Goal: Task Accomplishment & Management: Manage account settings

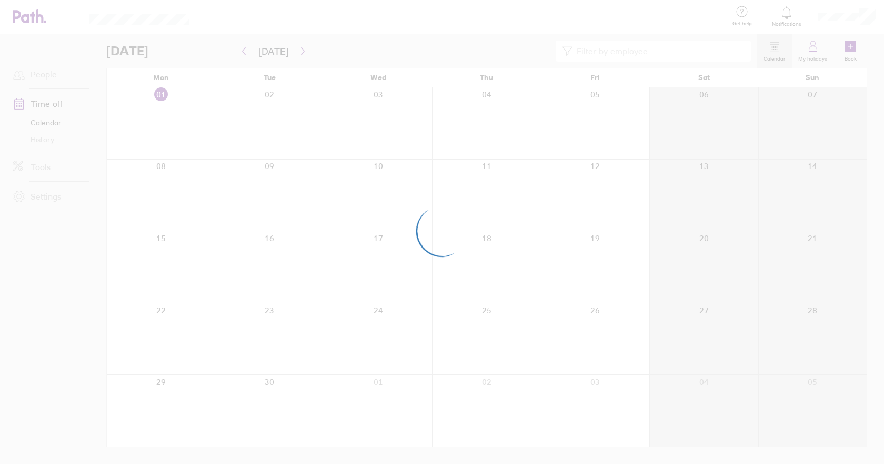
click at [867, 15] on div at bounding box center [442, 232] width 884 height 464
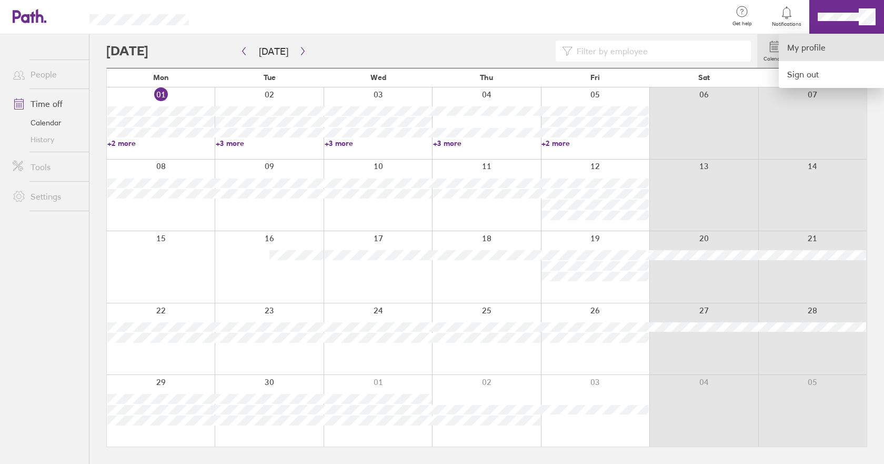
click at [826, 48] on link "My profile" at bounding box center [831, 47] width 105 height 27
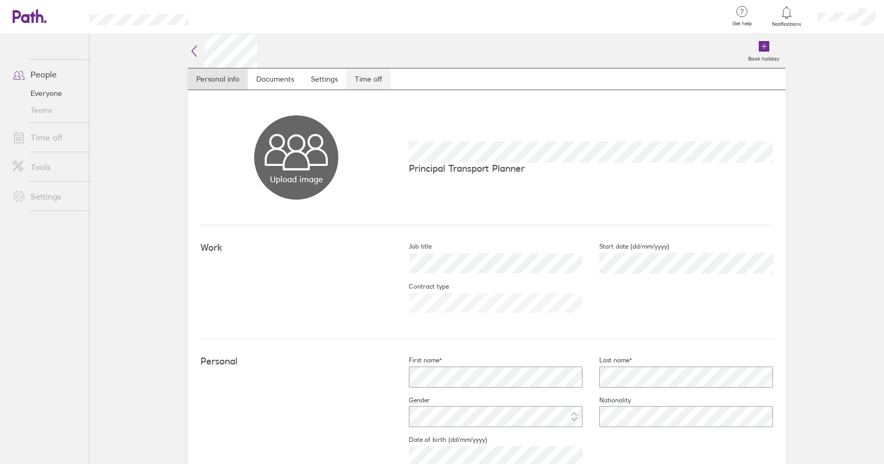
click at [364, 78] on link "Time off" at bounding box center [368, 78] width 44 height 21
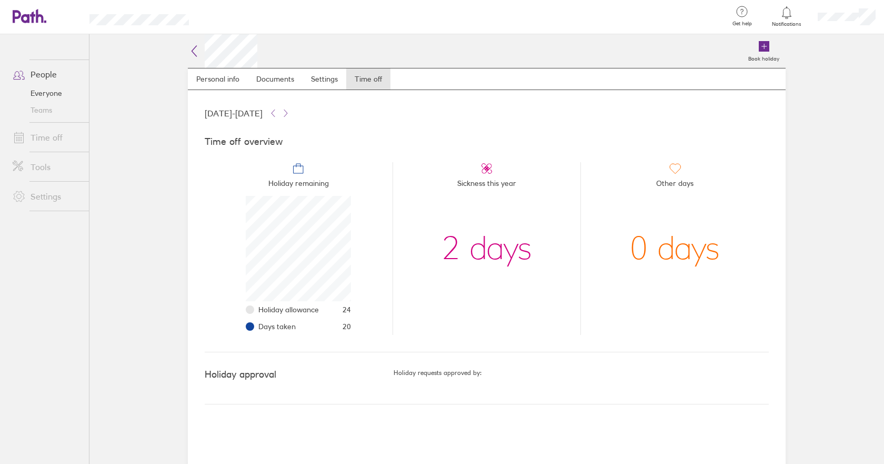
scroll to position [105, 105]
click at [346, 323] on span "20" at bounding box center [347, 326] width 8 height 8
click at [298, 326] on li "Days taken 20" at bounding box center [304, 326] width 93 height 17
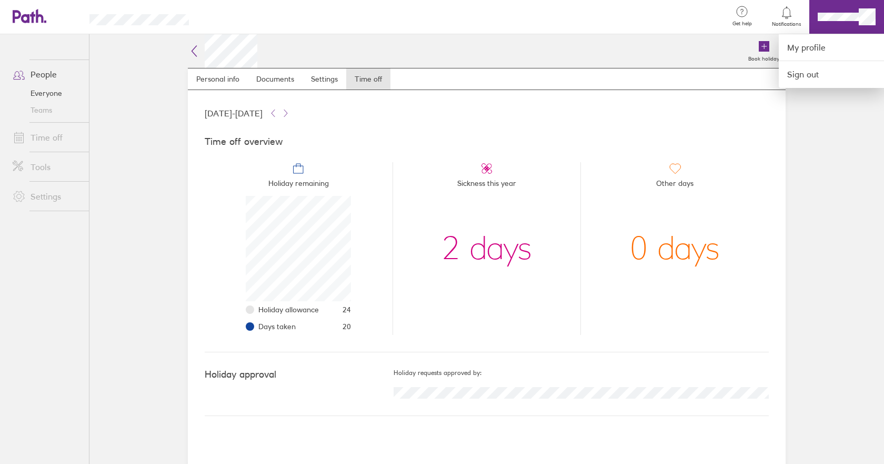
click at [38, 74] on div at bounding box center [442, 232] width 884 height 464
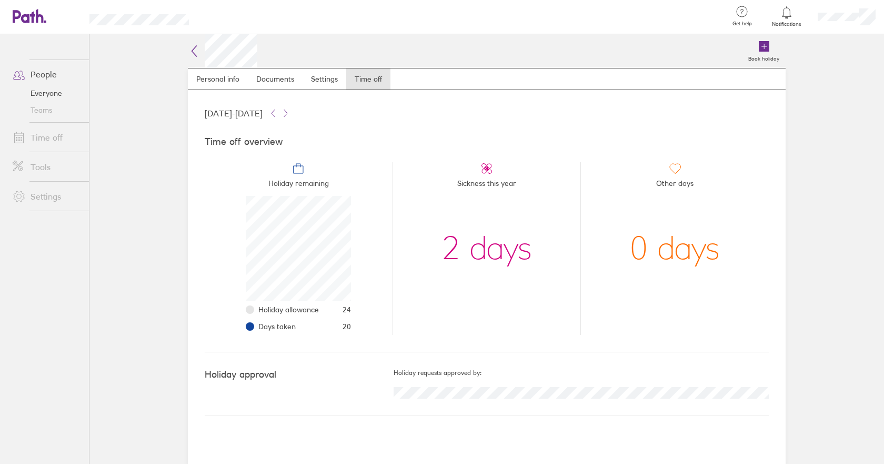
click at [39, 74] on link "People" at bounding box center [46, 74] width 85 height 21
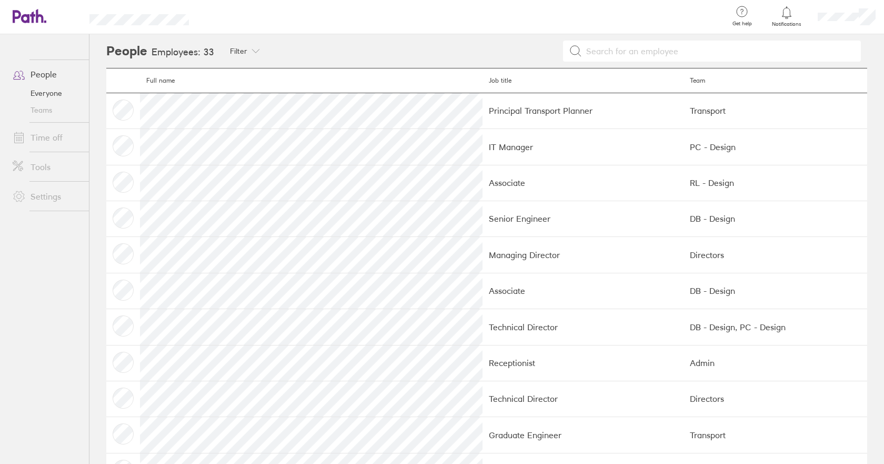
click at [41, 93] on link "Everyone" at bounding box center [46, 93] width 85 height 17
click at [57, 139] on link "Time off" at bounding box center [46, 137] width 85 height 21
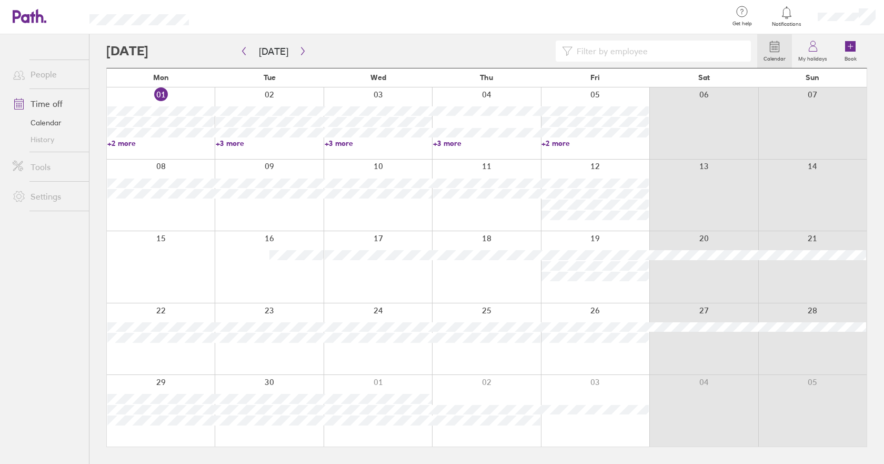
click at [612, 55] on input at bounding box center [659, 51] width 172 height 20
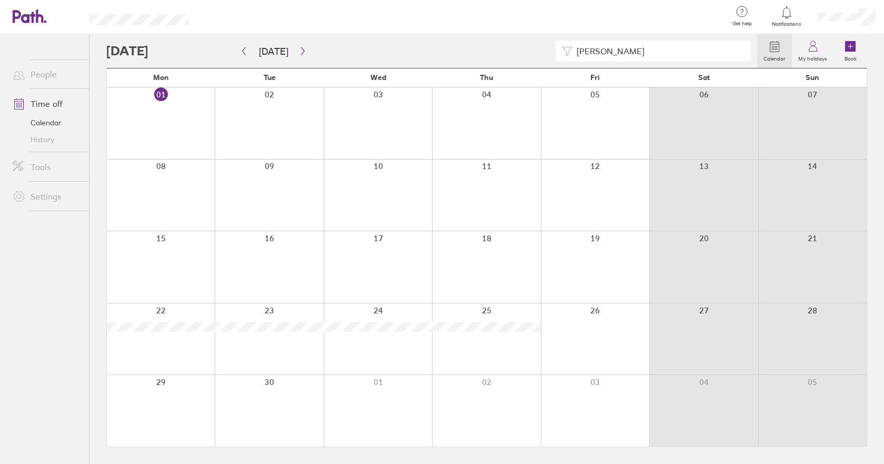
type input "paul key"
click at [811, 56] on label "My holidays" at bounding box center [813, 57] width 42 height 9
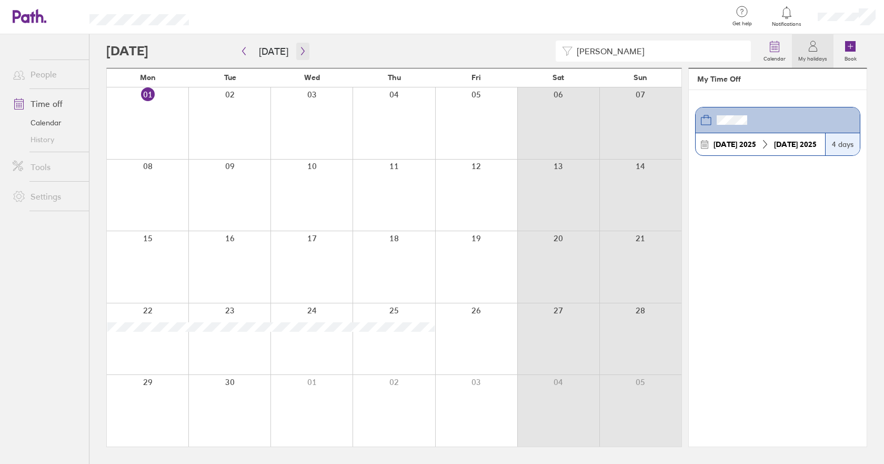
click at [300, 49] on icon "button" at bounding box center [303, 51] width 8 height 8
click at [300, 52] on icon "button" at bounding box center [303, 51] width 8 height 8
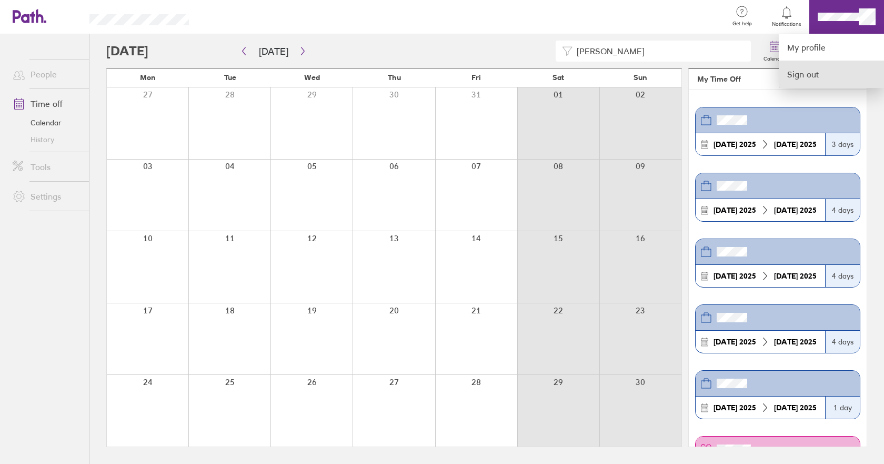
click at [804, 73] on link "Sign out" at bounding box center [831, 74] width 105 height 26
